Goal: Information Seeking & Learning: Learn about a topic

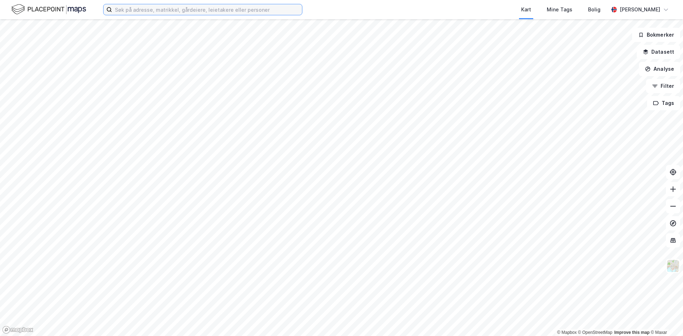
click at [130, 9] on input at bounding box center [207, 9] width 190 height 11
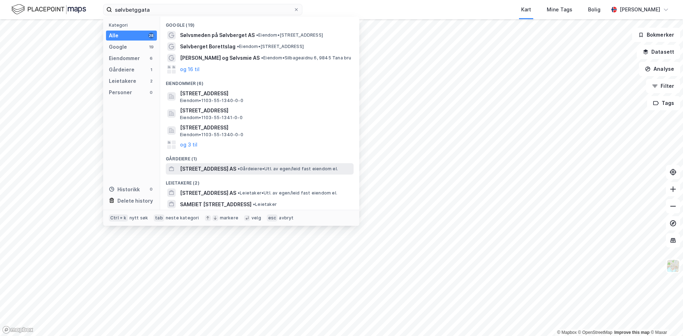
click at [266, 169] on span "• Gårdeiere • Utl. av egen/leid fast eiendom el." at bounding box center [288, 169] width 100 height 6
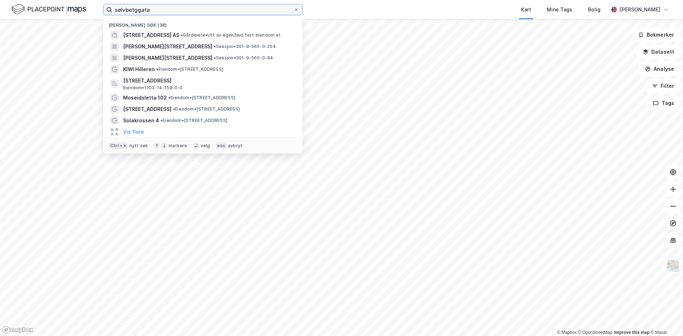
drag, startPoint x: 159, startPoint y: 6, endPoint x: 0, endPoint y: 6, distance: 159.5
click at [0, 6] on div "sølvbetggata Nylige søk (38) [STREET_ADDRESS] AS • Gårdeiere • Utl. av egen/lei…" at bounding box center [341, 9] width 683 height 19
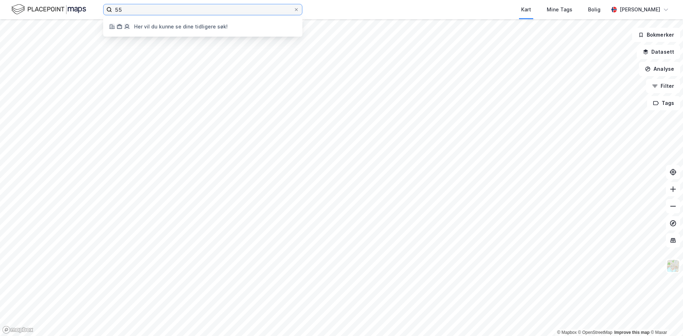
type input "5"
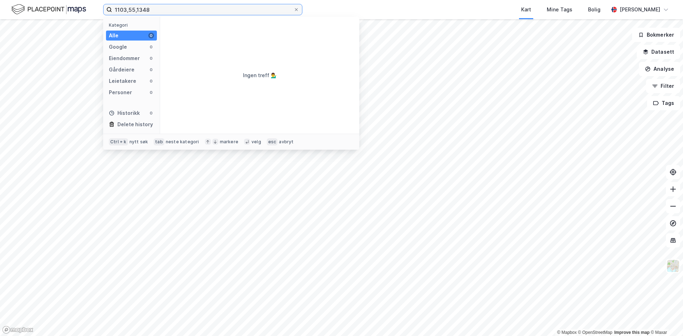
click at [130, 10] on input "1103,55,1348" at bounding box center [203, 9] width 182 height 11
click at [129, 10] on input "1103,55,1348" at bounding box center [203, 9] width 182 height 11
click at [138, 9] on input "1103/55,1348" at bounding box center [203, 9] width 182 height 11
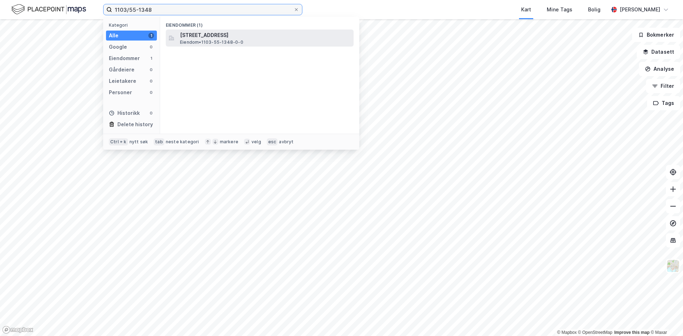
type input "1103/55-1348"
click at [207, 35] on span "[STREET_ADDRESS]" at bounding box center [265, 35] width 171 height 9
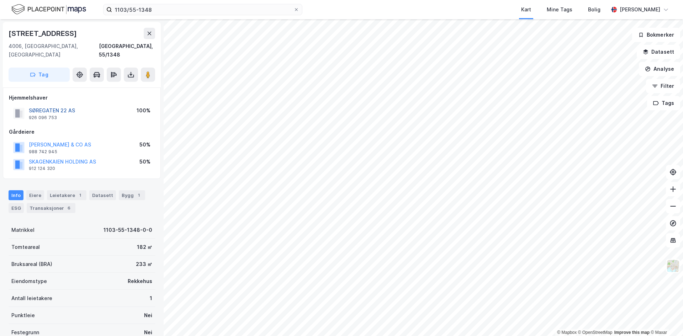
click at [0, 0] on button "SØREGATEN 22 AS" at bounding box center [0, 0] width 0 height 0
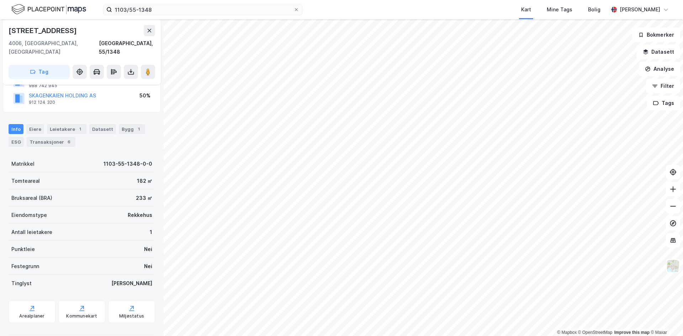
scroll to position [61, 0]
